Goal: Go to known website: Access a specific website the user already knows

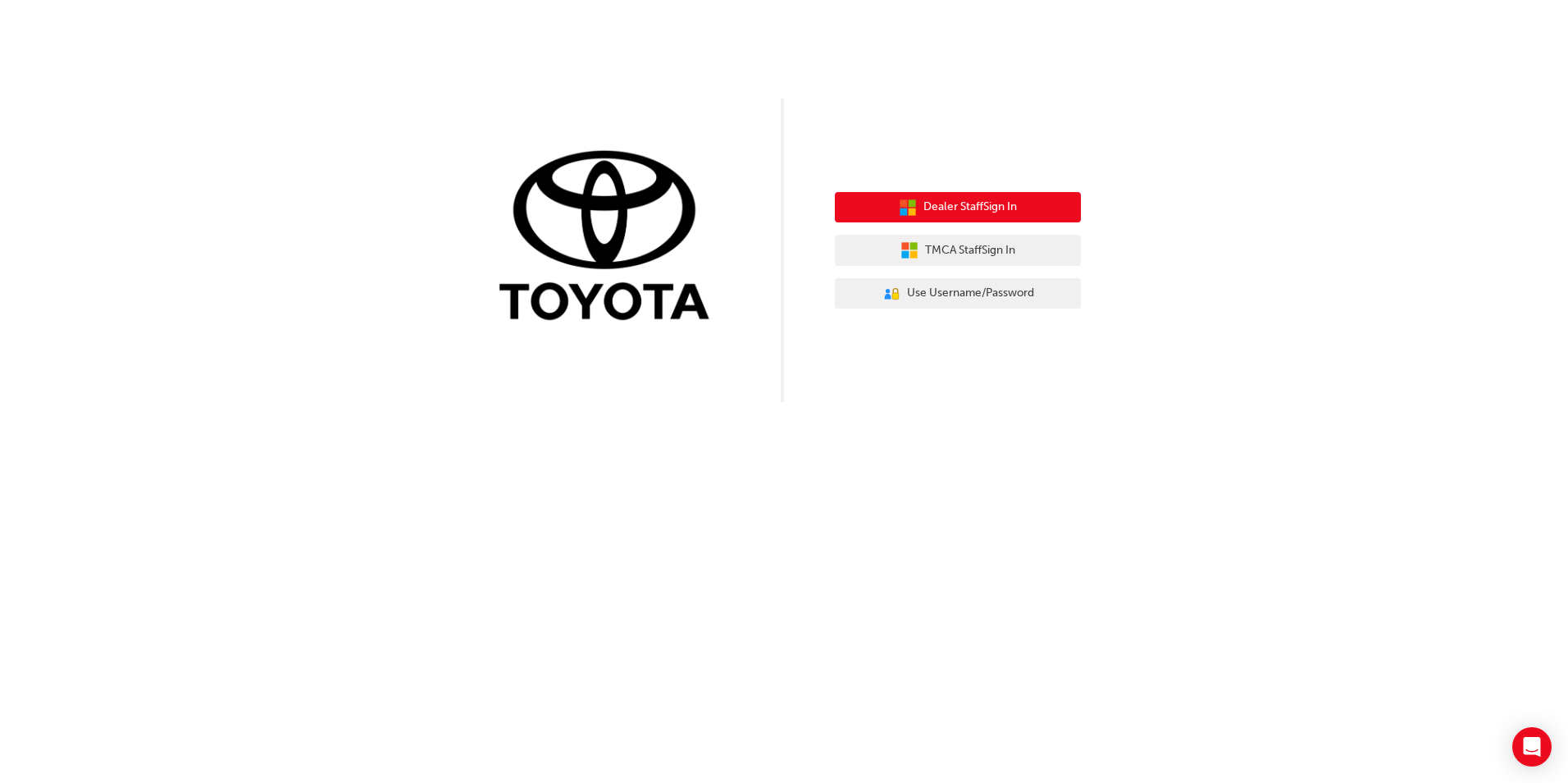
click at [950, 204] on span "Dealer Staff Sign In" at bounding box center [970, 207] width 94 height 19
